Goal: Task Accomplishment & Management: Manage account settings

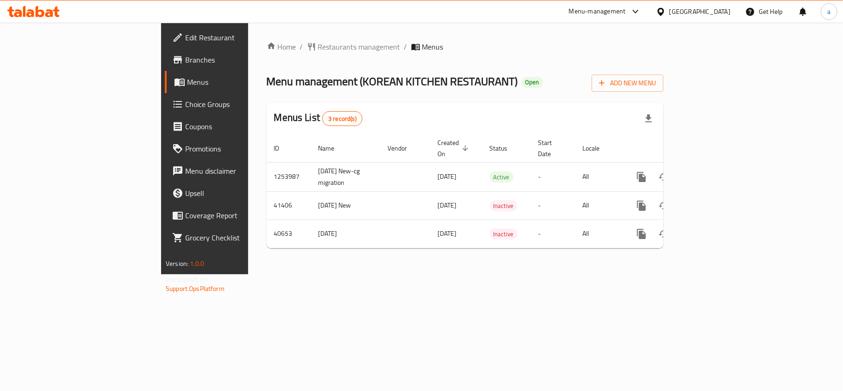
click at [691, 18] on div "United Arab Emirates" at bounding box center [692, 11] width 89 height 22
click at [691, 13] on div "United Arab Emirates" at bounding box center [699, 11] width 61 height 10
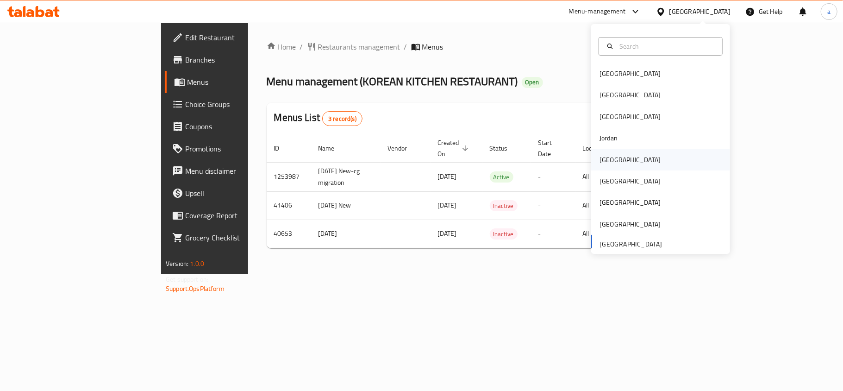
click at [600, 160] on div "[GEOGRAPHIC_DATA]" at bounding box center [629, 160] width 61 height 10
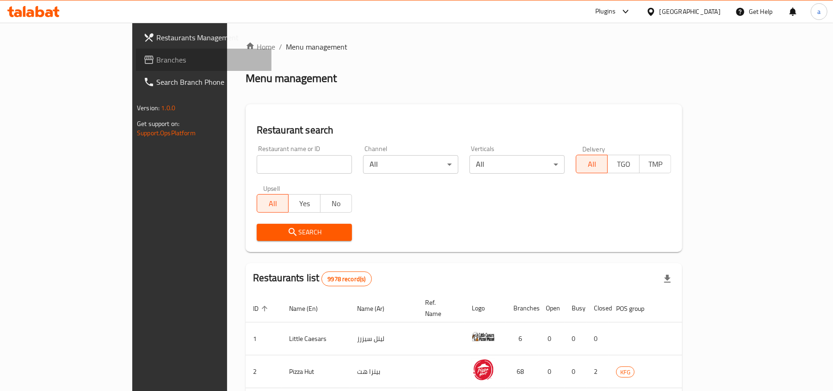
click at [156, 58] on span "Branches" at bounding box center [210, 59] width 108 height 11
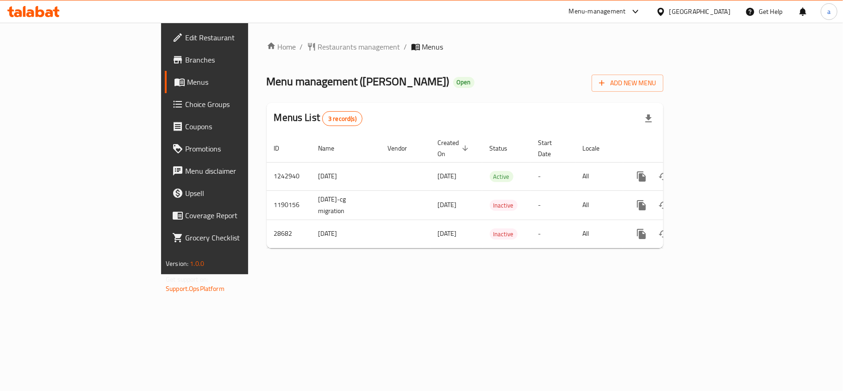
click at [537, 79] on div "Menu management ( [PERSON_NAME] ) Open Add New Menu" at bounding box center [465, 81] width 397 height 21
click at [318, 50] on span "Restaurants management" at bounding box center [359, 46] width 82 height 11
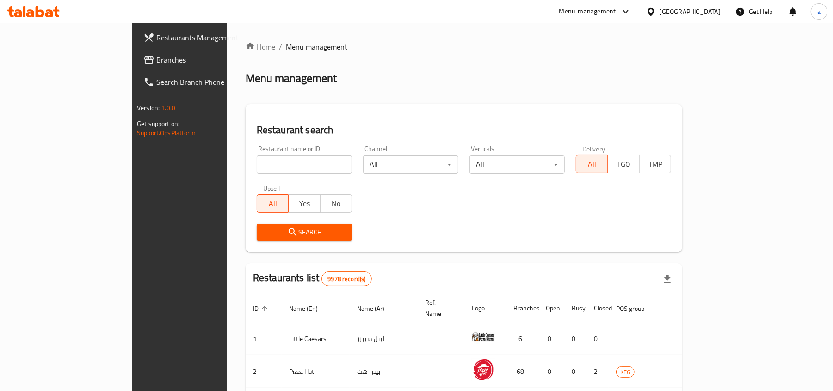
click at [156, 61] on span "Branches" at bounding box center [210, 59] width 108 height 11
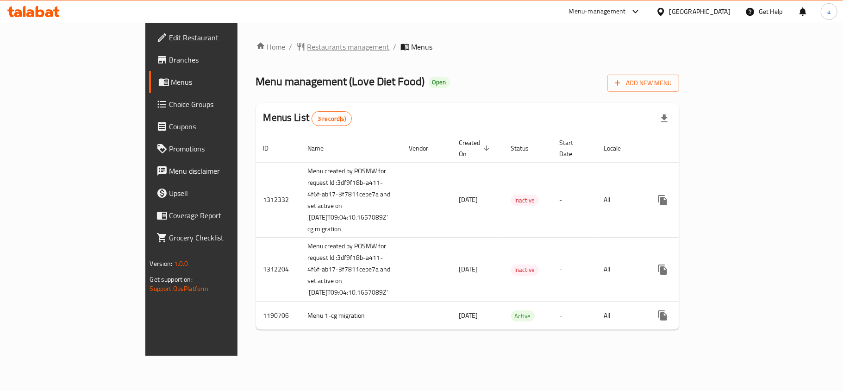
click at [307, 43] on span "Restaurants management" at bounding box center [348, 46] width 82 height 11
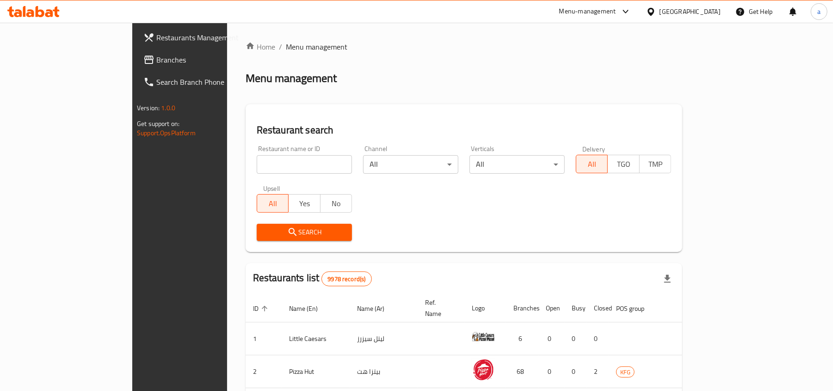
click at [257, 145] on div "Restaurant name or ID Restaurant name or ID" at bounding box center [304, 159] width 95 height 28
click at [257, 160] on input "search" at bounding box center [304, 164] width 95 height 19
paste input "25176"
type input "25176"
click button "Search" at bounding box center [304, 231] width 95 height 17
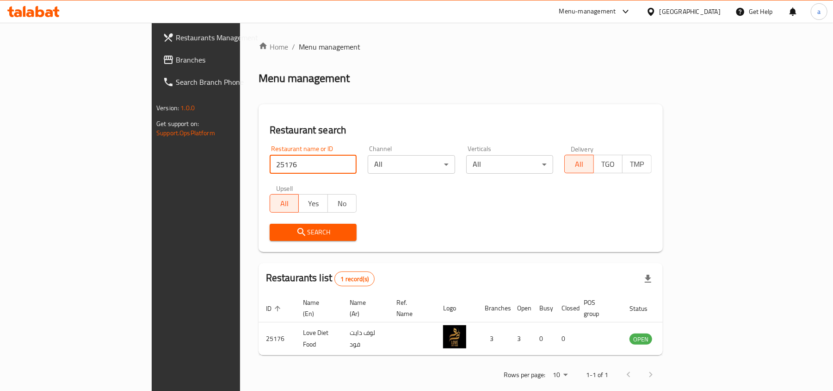
click at [716, 13] on div "[GEOGRAPHIC_DATA]" at bounding box center [690, 11] width 61 height 10
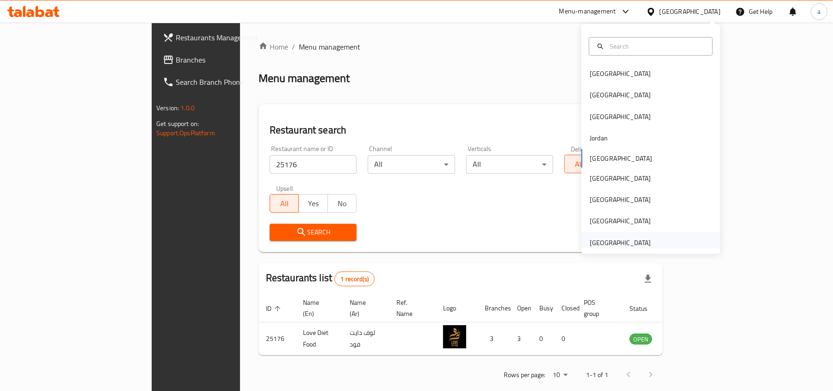
click at [599, 241] on div "United Arab Emirates" at bounding box center [620, 242] width 61 height 10
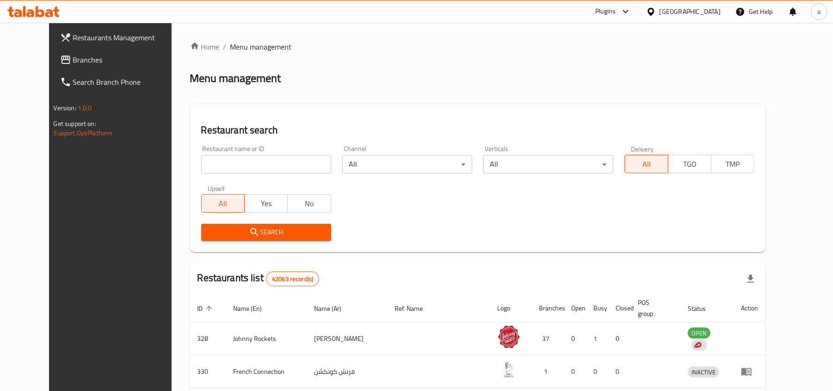
click at [65, 69] on link "Branches" at bounding box center [121, 60] width 136 height 22
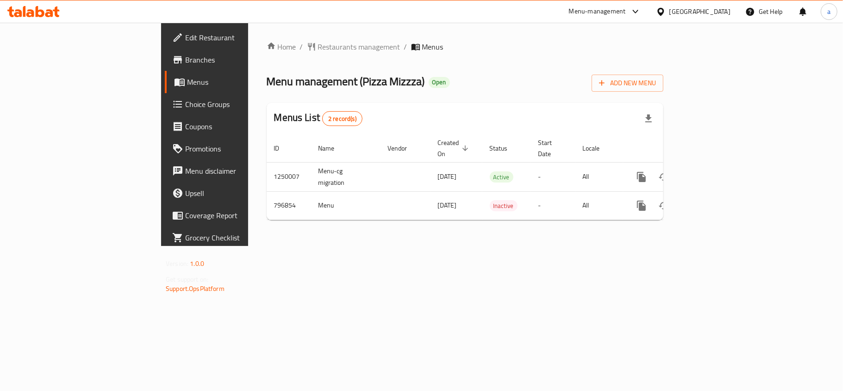
click at [465, 86] on div "Menu management ( Pizza Mizzza ) Open Add New Menu" at bounding box center [465, 81] width 397 height 21
